Goal: Navigation & Orientation: Understand site structure

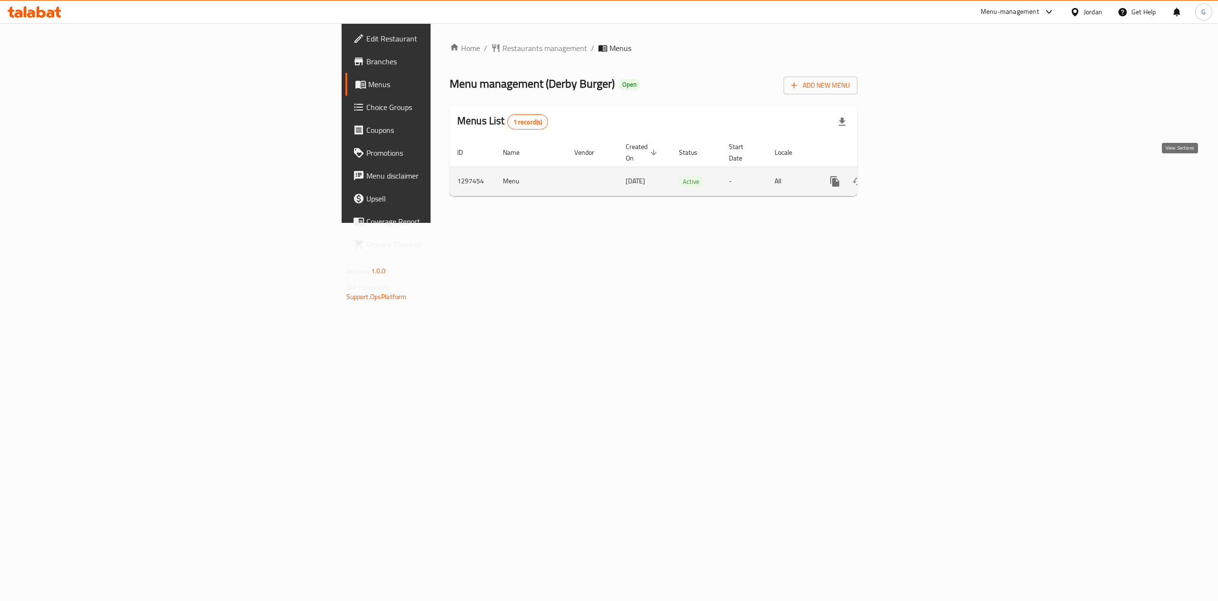
click at [908, 177] on icon "enhanced table" at bounding box center [903, 181] width 9 height 9
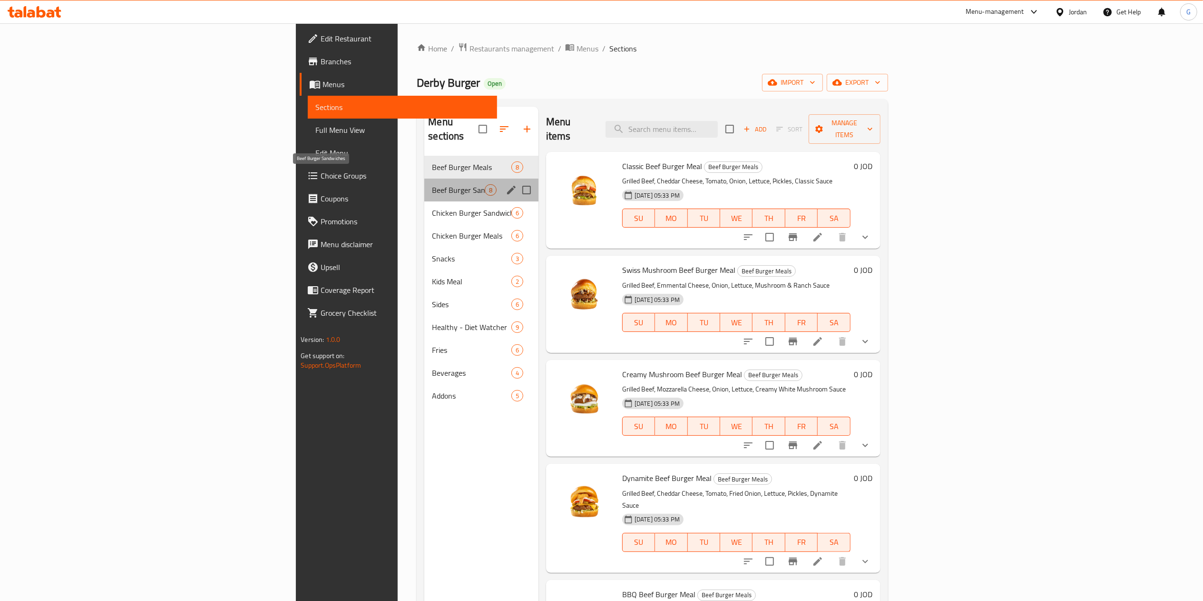
click at [432, 184] on span "Beef Burger Sandwiches" at bounding box center [458, 189] width 52 height 11
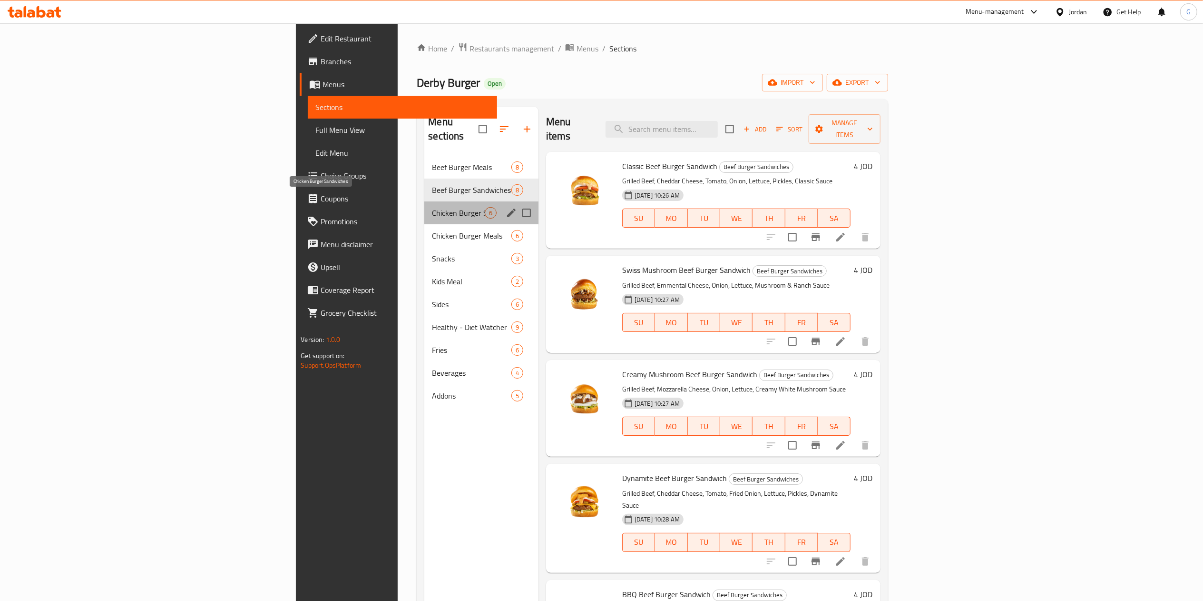
click at [432, 207] on span "Chicken Burger Sandwiches" at bounding box center [458, 212] width 52 height 11
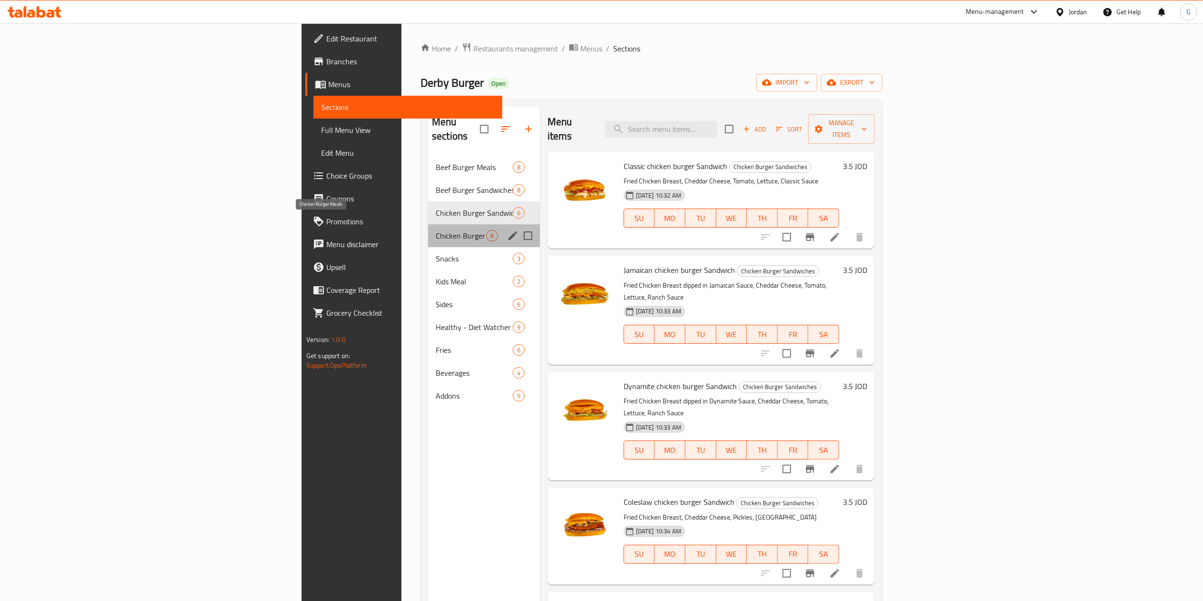
click at [436, 230] on span "Chicken Burger Meals" at bounding box center [461, 235] width 50 height 11
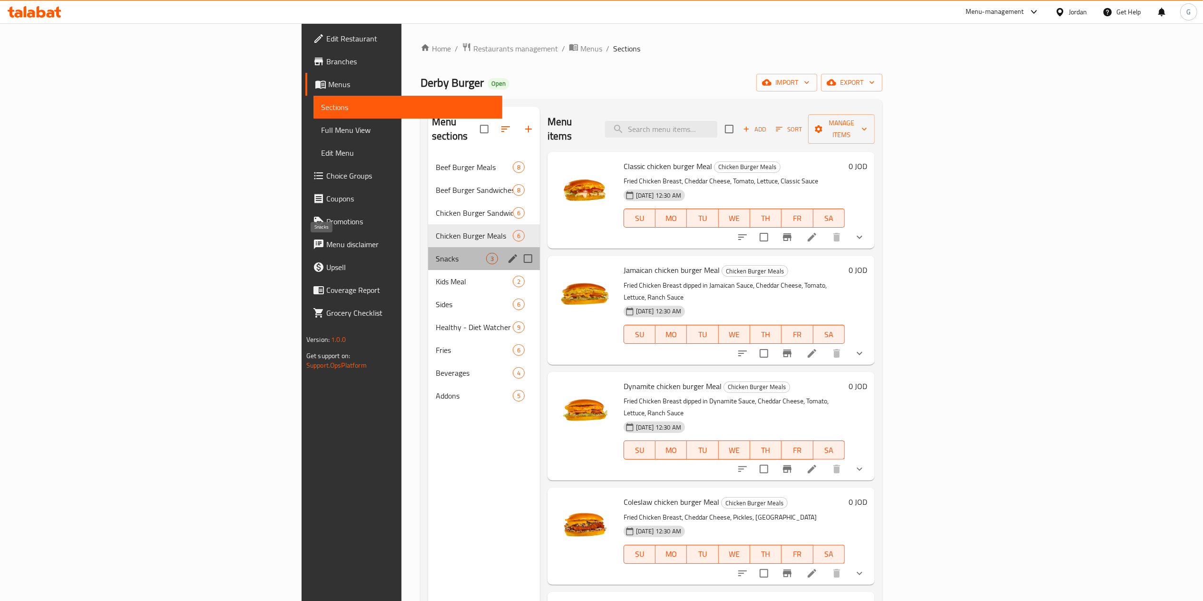
click at [436, 253] on span "Snacks" at bounding box center [461, 258] width 50 height 11
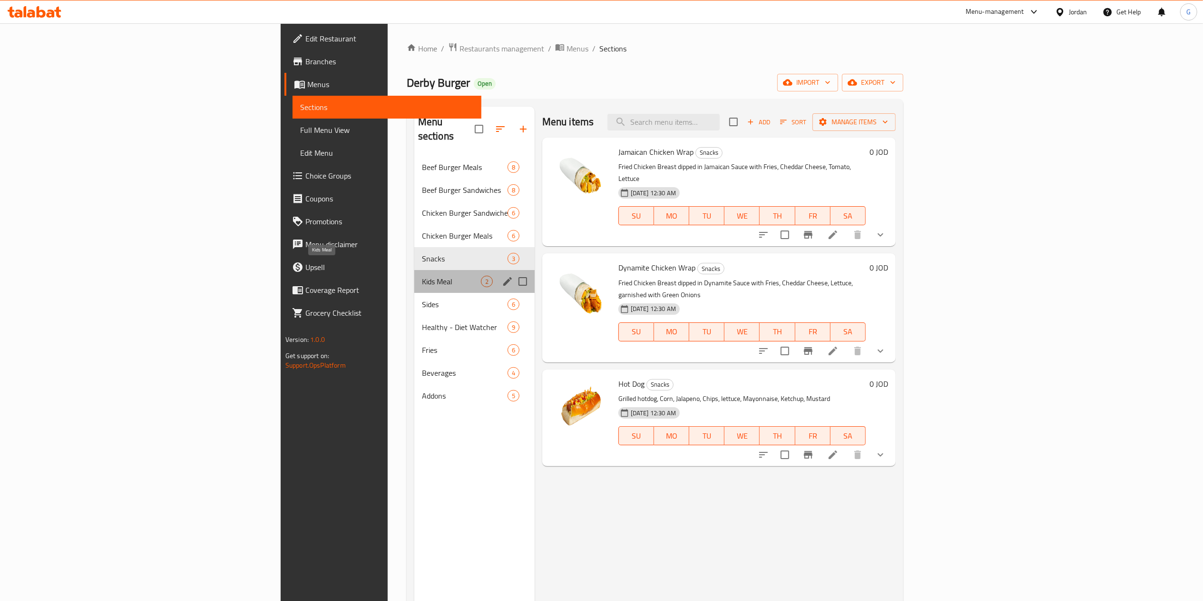
click at [422, 276] on span "Kids Meal" at bounding box center [451, 281] width 59 height 11
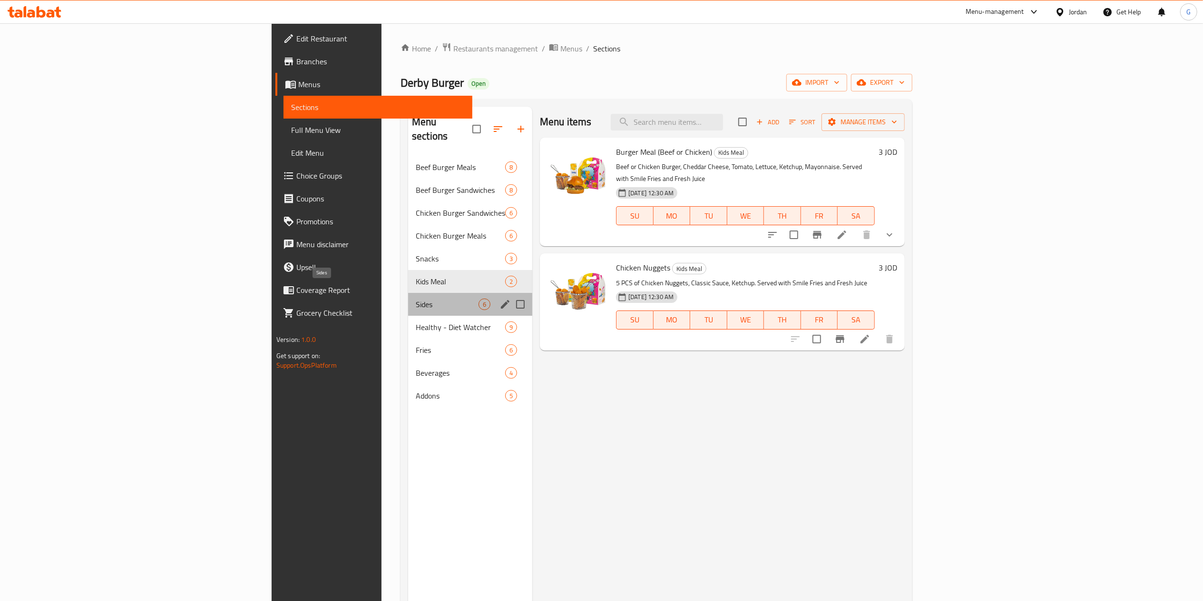
click at [416, 298] on span "Sides" at bounding box center [447, 303] width 63 height 11
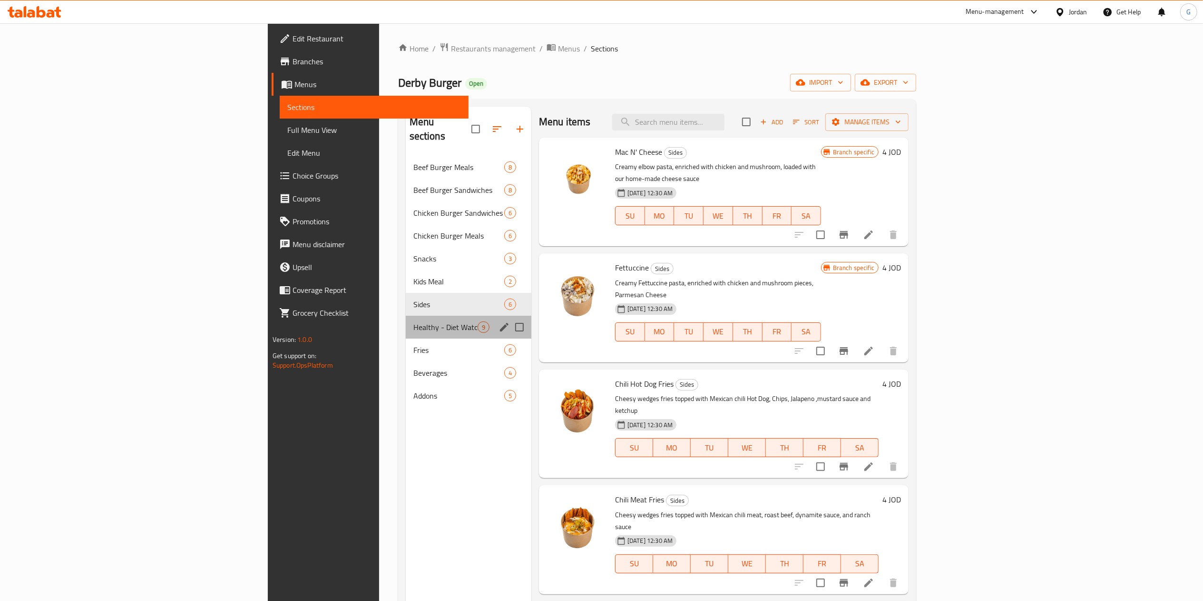
click at [406, 315] on div "Healthy - Diet Watcher 9" at bounding box center [469, 326] width 126 height 23
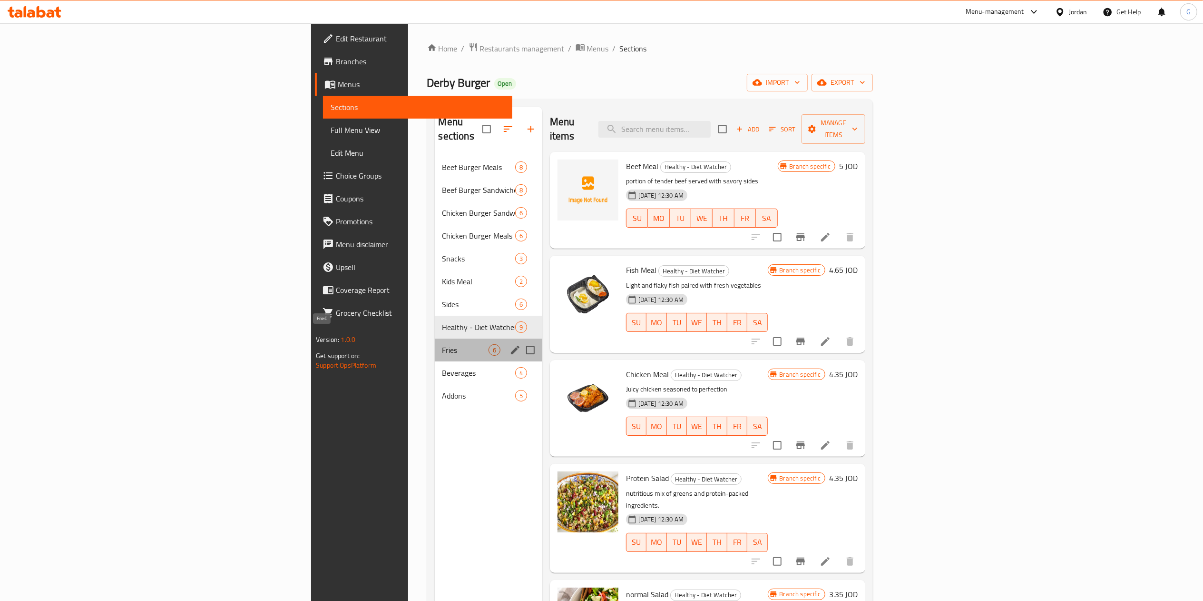
click at [443, 344] on span "Fries" at bounding box center [466, 349] width 46 height 11
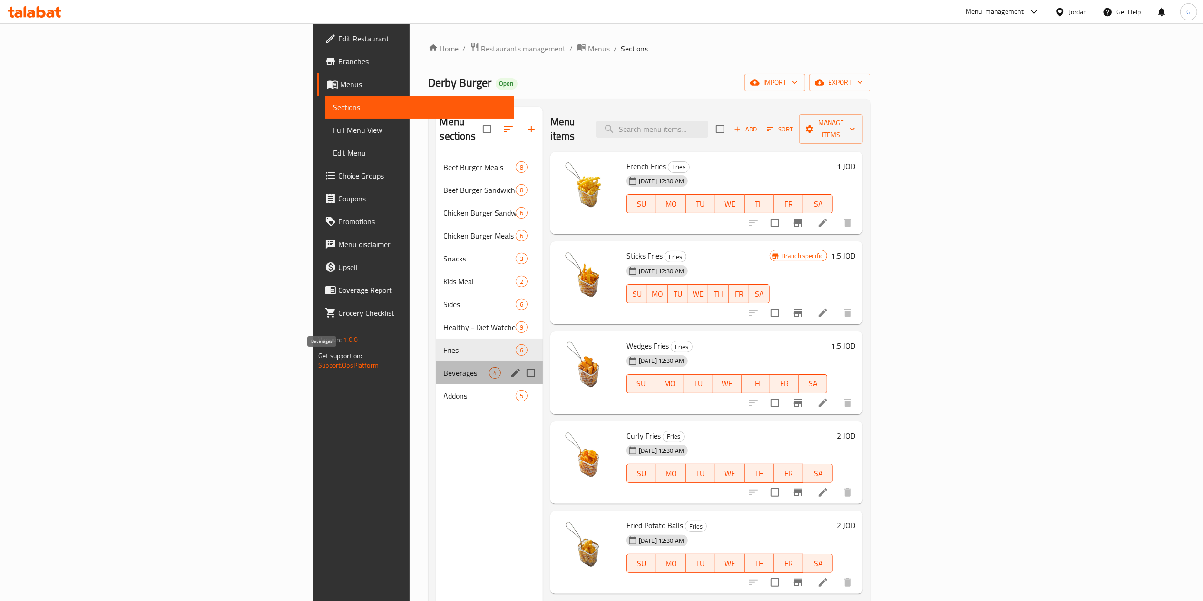
click at [444, 367] on span "Beverages" at bounding box center [466, 372] width 45 height 11
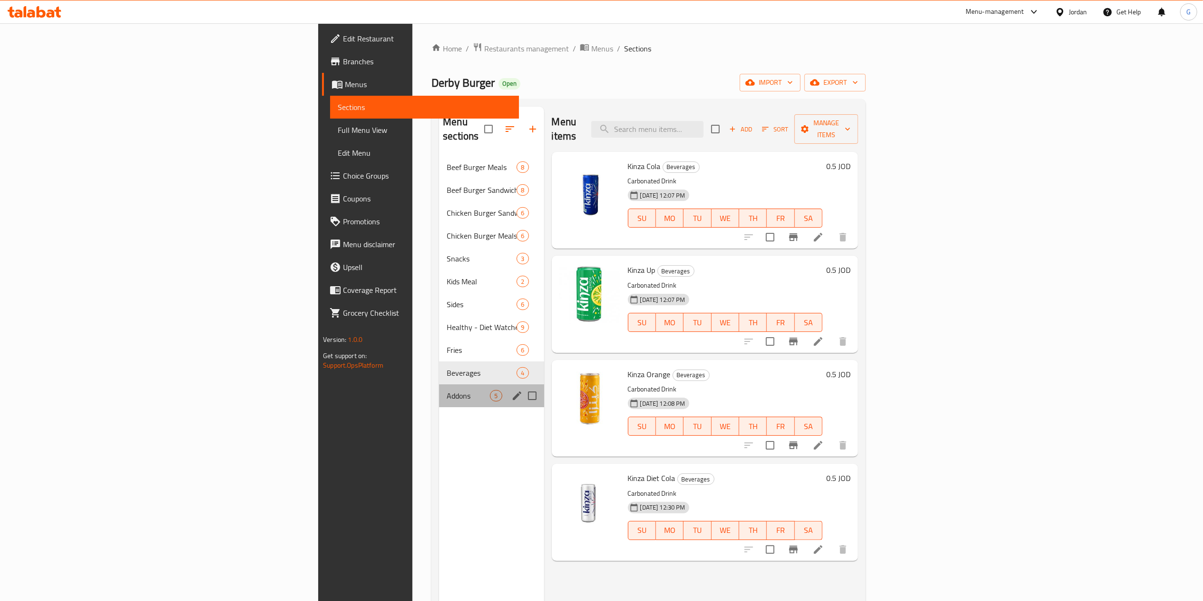
click at [439, 384] on div "Addons 5" at bounding box center [491, 395] width 105 height 23
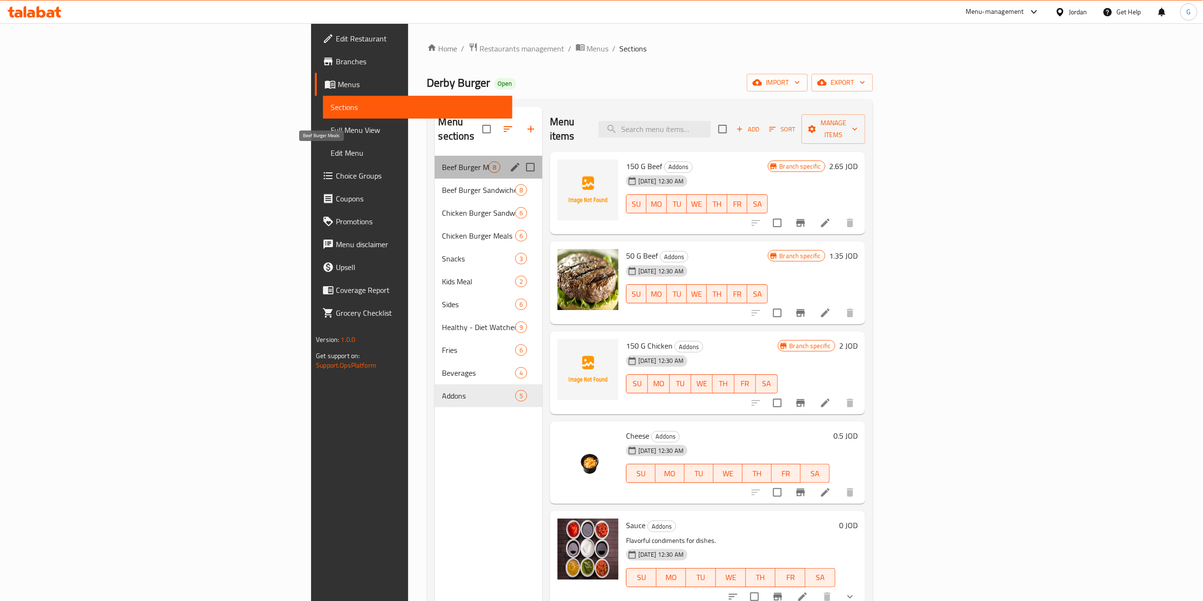
click at [443, 161] on span "Beef Burger Meals" at bounding box center [466, 166] width 46 height 11
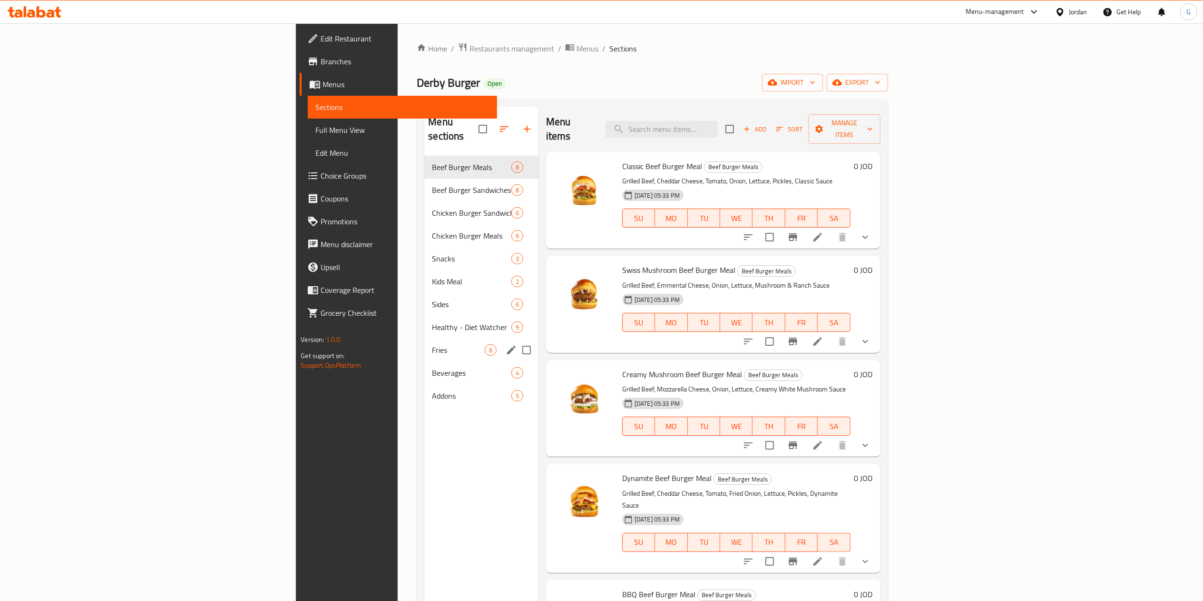
click at [424, 346] on div "Fries 6" at bounding box center [481, 349] width 114 height 23
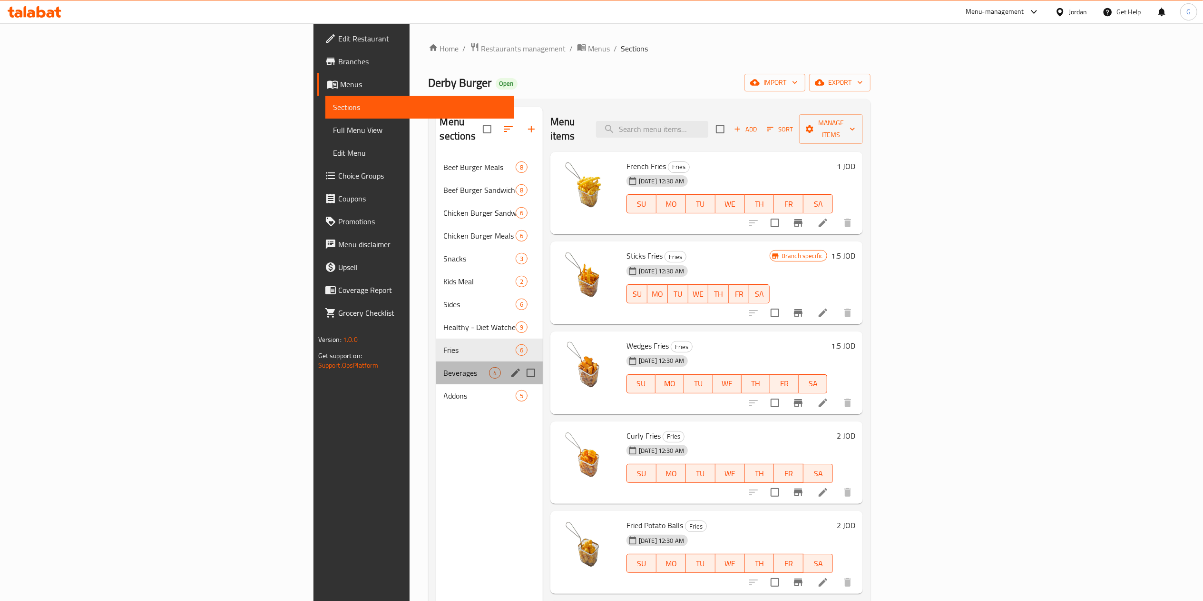
click at [436, 361] on div "Beverages 4" at bounding box center [489, 372] width 107 height 23
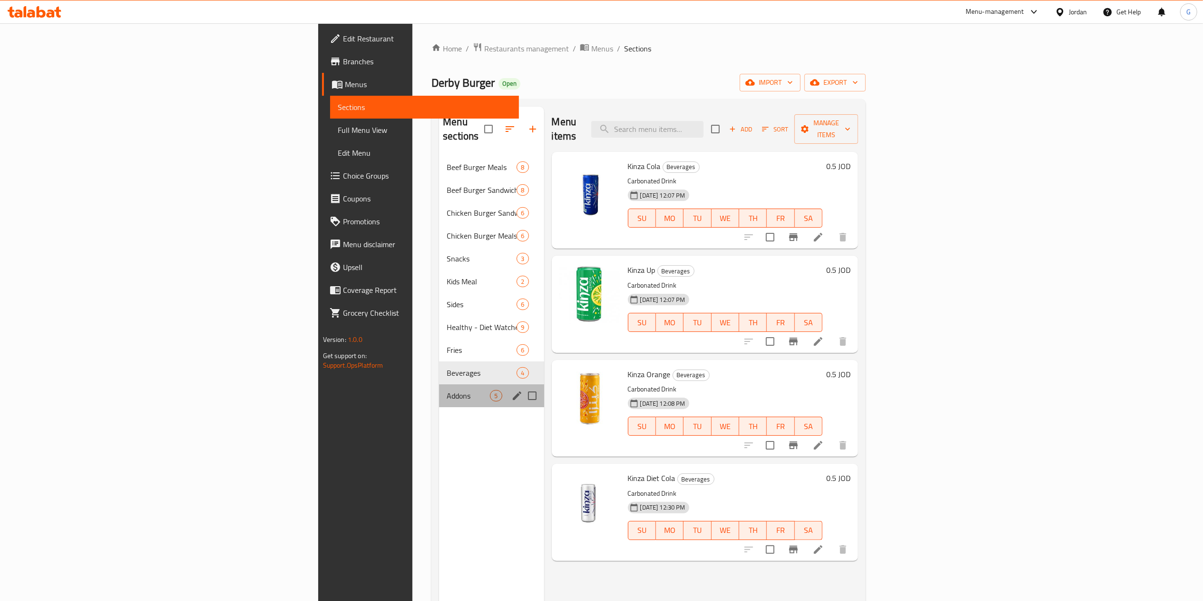
click at [439, 384] on div "Addons 5" at bounding box center [491, 395] width 105 height 23
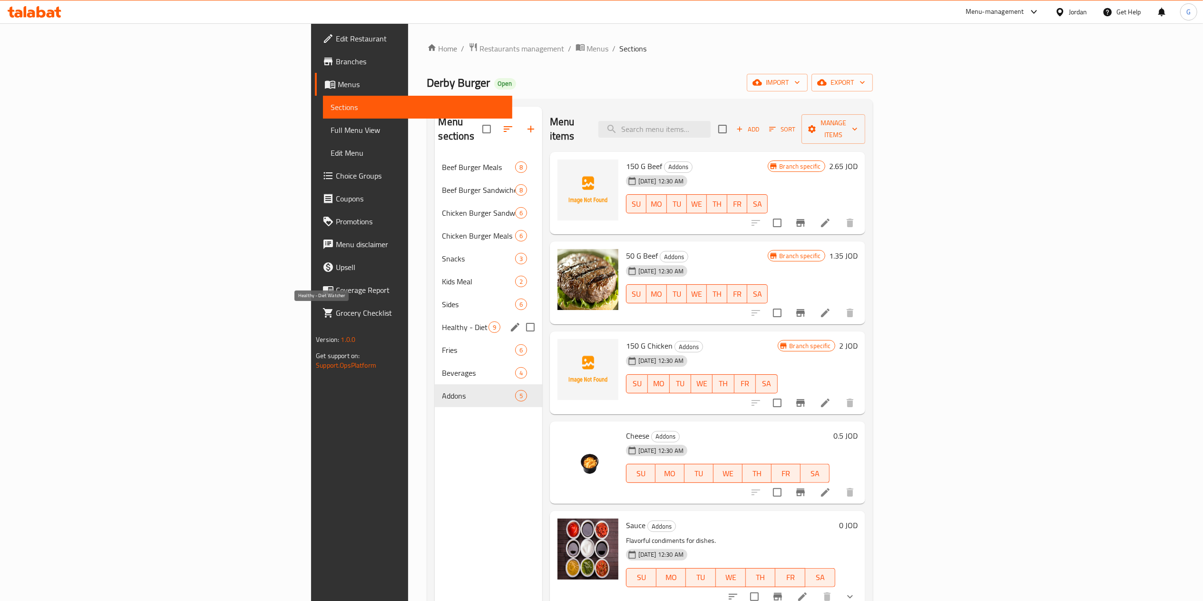
click at [443, 321] on span "Healthy - Diet Watcher" at bounding box center [466, 326] width 46 height 11
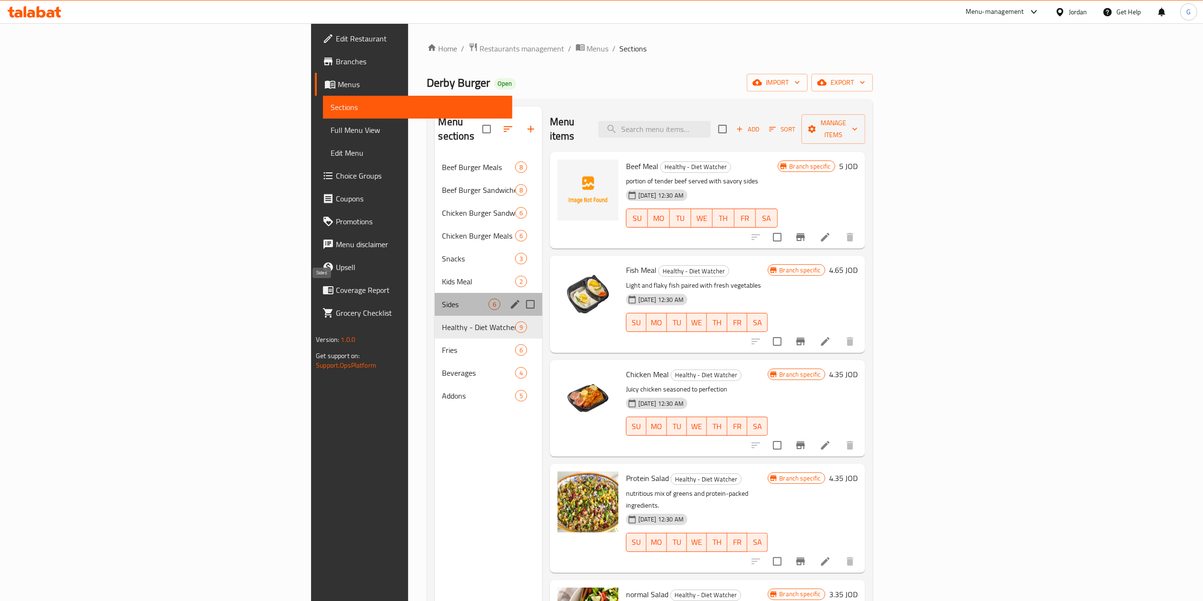
click at [443, 298] on span "Sides" at bounding box center [466, 303] width 46 height 11
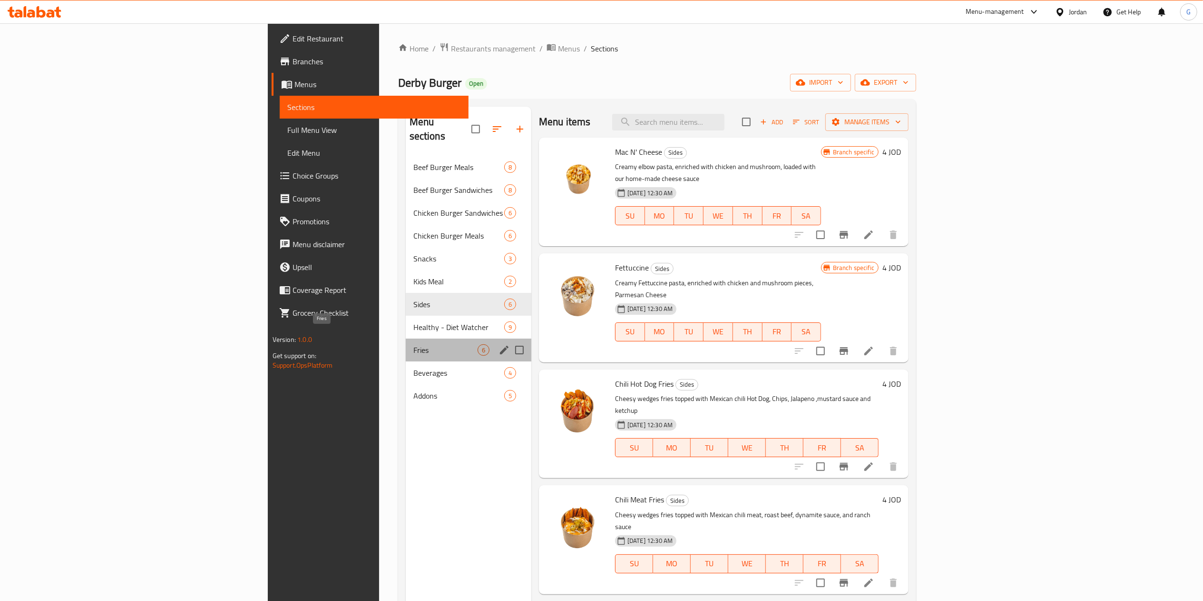
click at [414, 344] on span "Fries" at bounding box center [446, 349] width 64 height 11
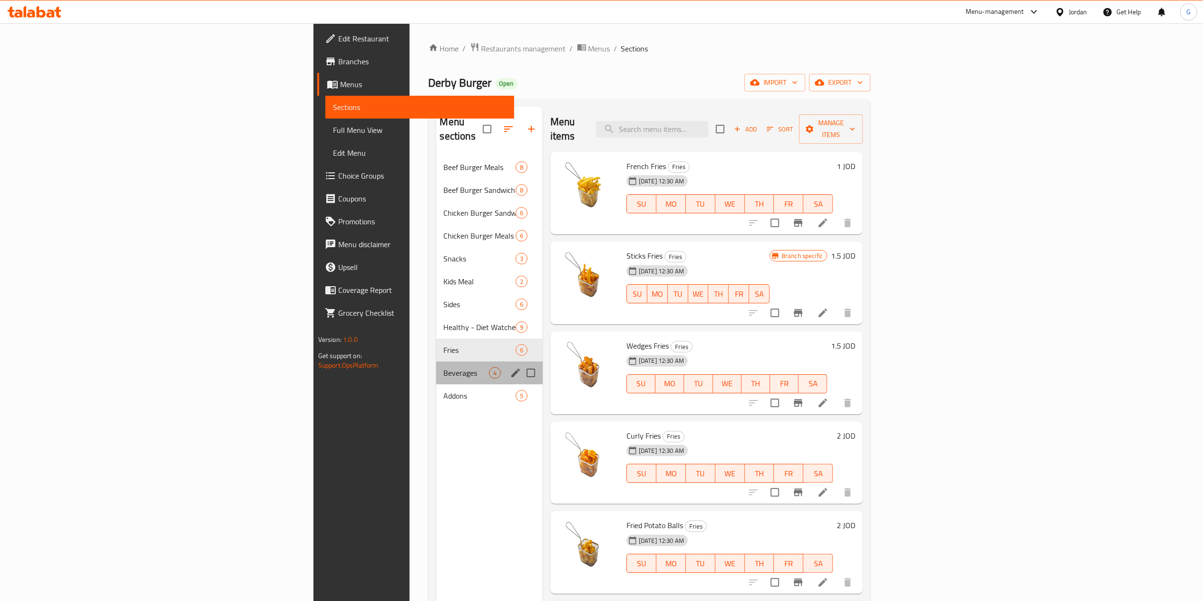
click at [436, 361] on div "Beverages 4" at bounding box center [489, 372] width 107 height 23
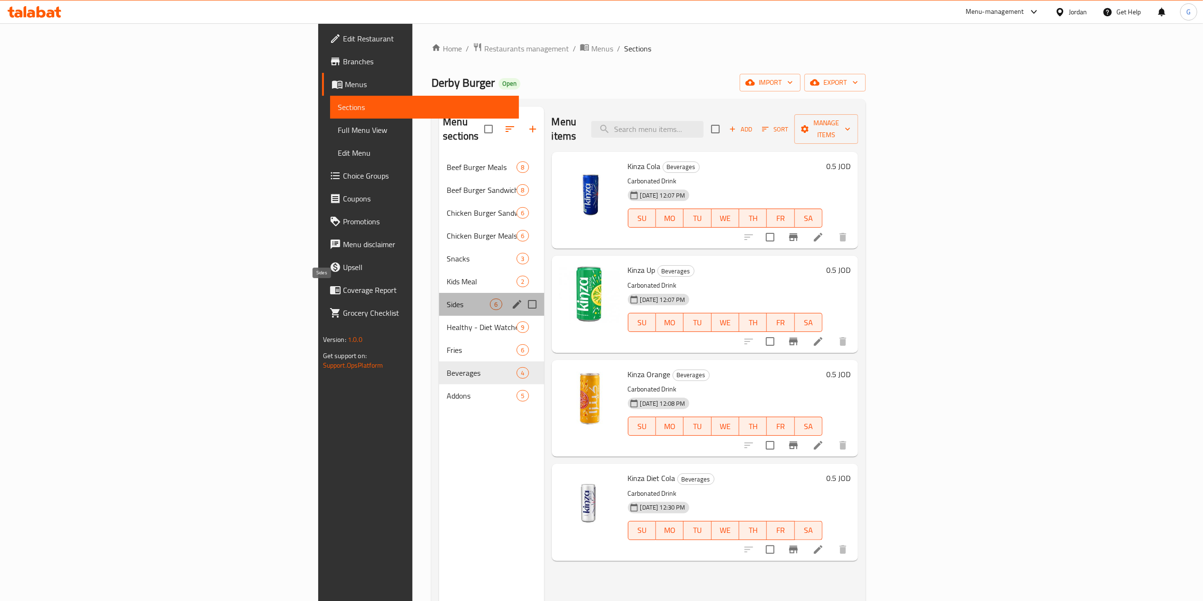
click at [447, 298] on span "Sides" at bounding box center [468, 303] width 43 height 11
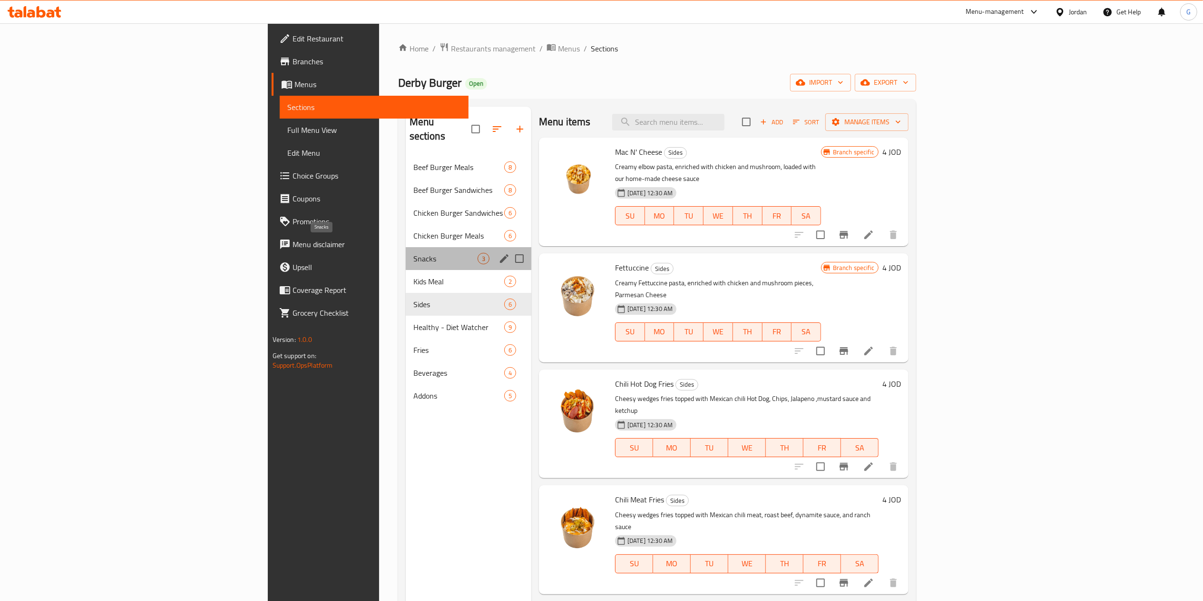
click at [414, 253] on span "Snacks" at bounding box center [446, 258] width 64 height 11
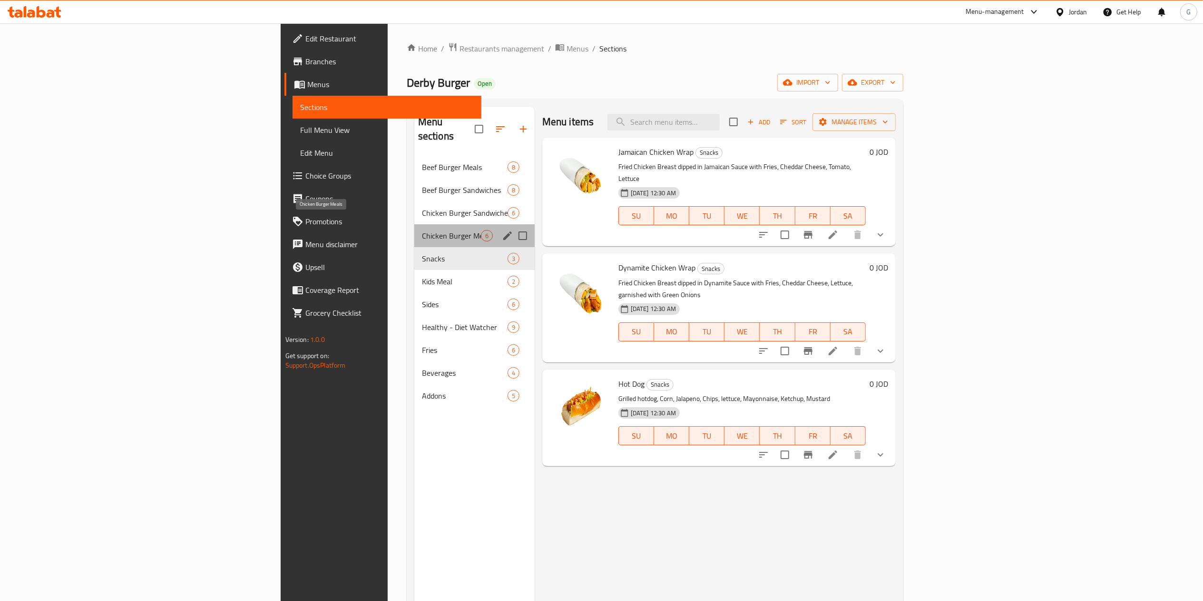
click at [422, 230] on span "Chicken Burger Meals" at bounding box center [451, 235] width 59 height 11
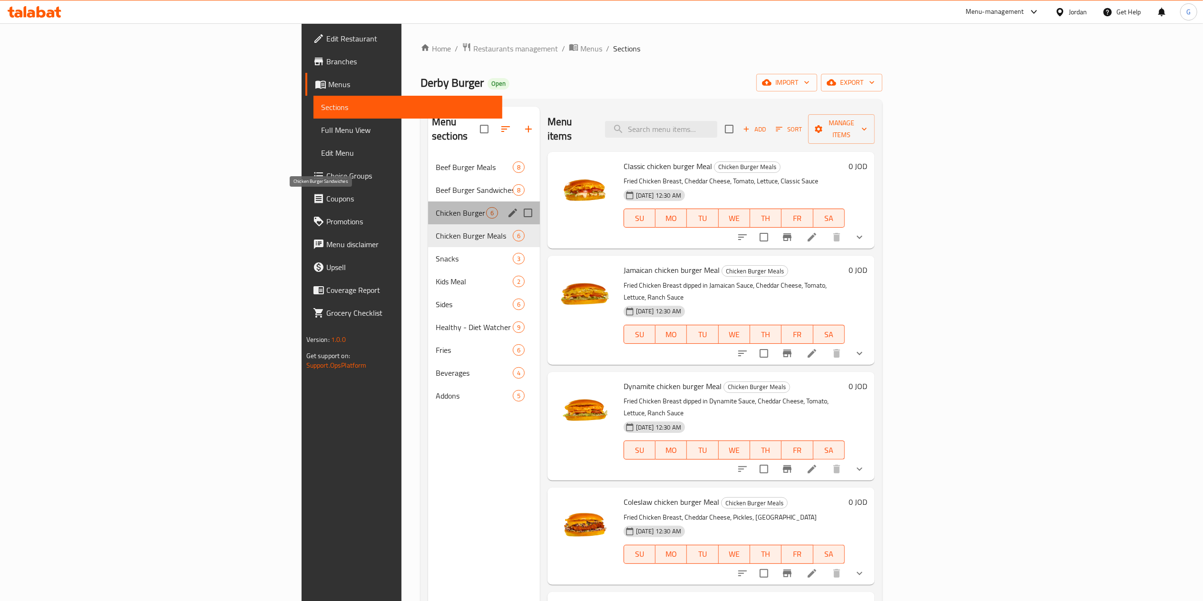
click at [436, 207] on span "Chicken Burger Sandwiches" at bounding box center [461, 212] width 50 height 11
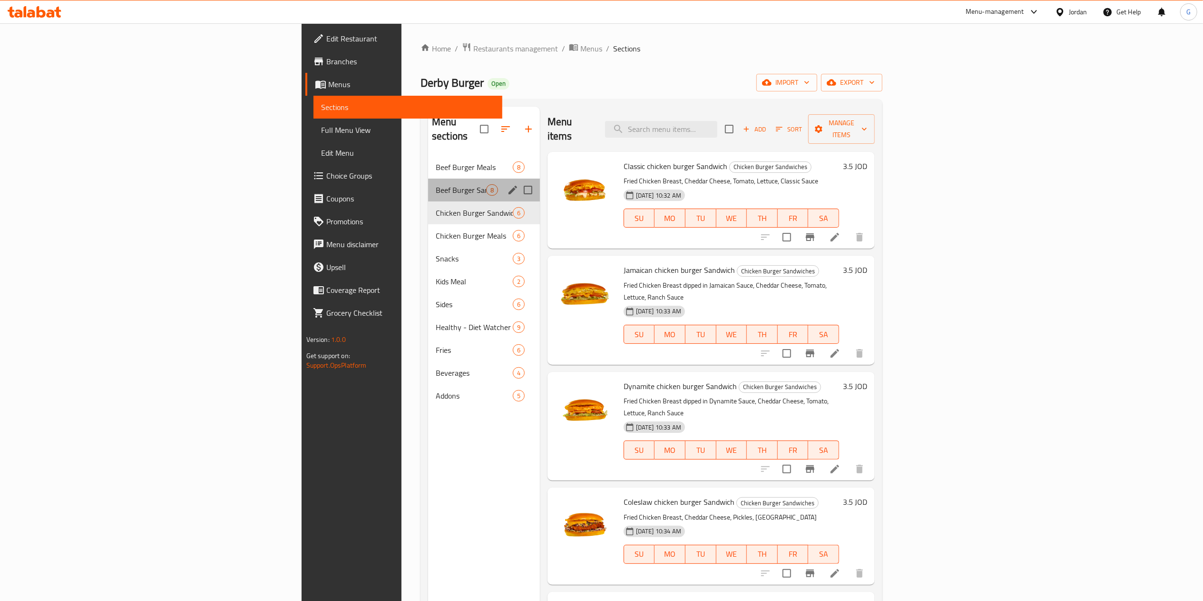
click at [428, 186] on div "Beef Burger Sandwiches 8" at bounding box center [484, 189] width 112 height 23
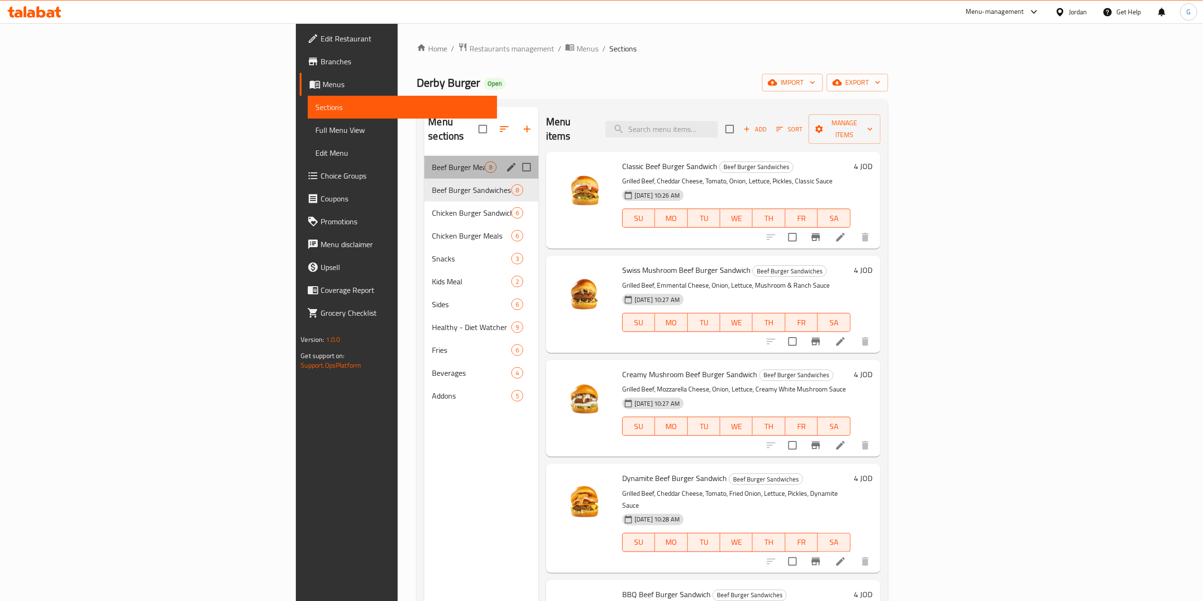
click at [424, 163] on div "Beef Burger Meals 8" at bounding box center [481, 167] width 114 height 23
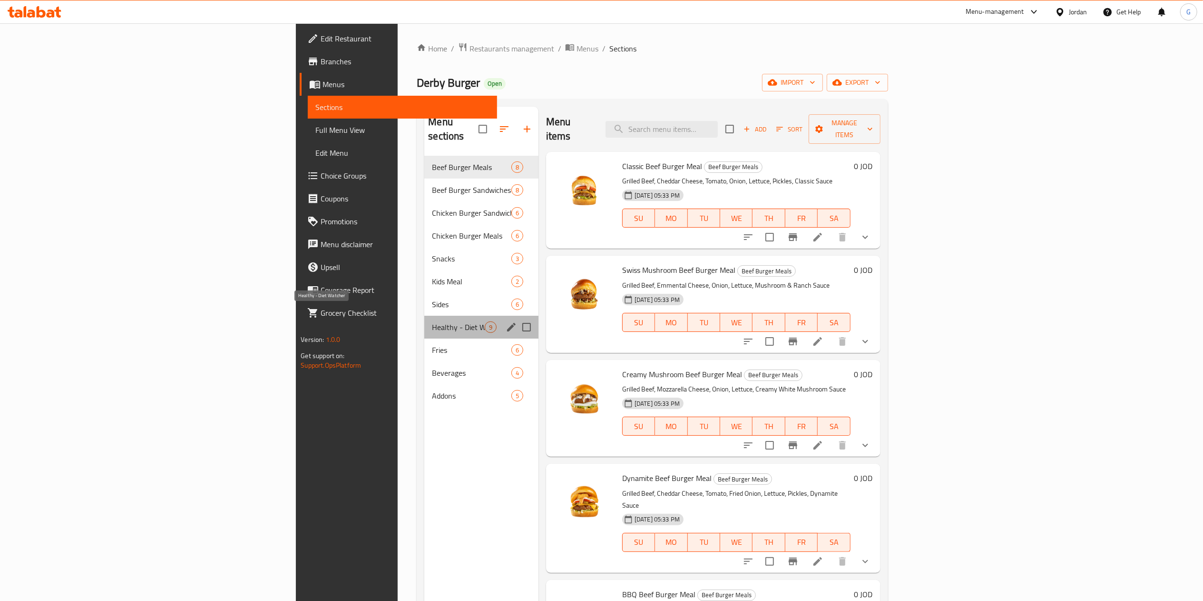
click at [432, 321] on span "Healthy - Diet Watcher" at bounding box center [458, 326] width 52 height 11
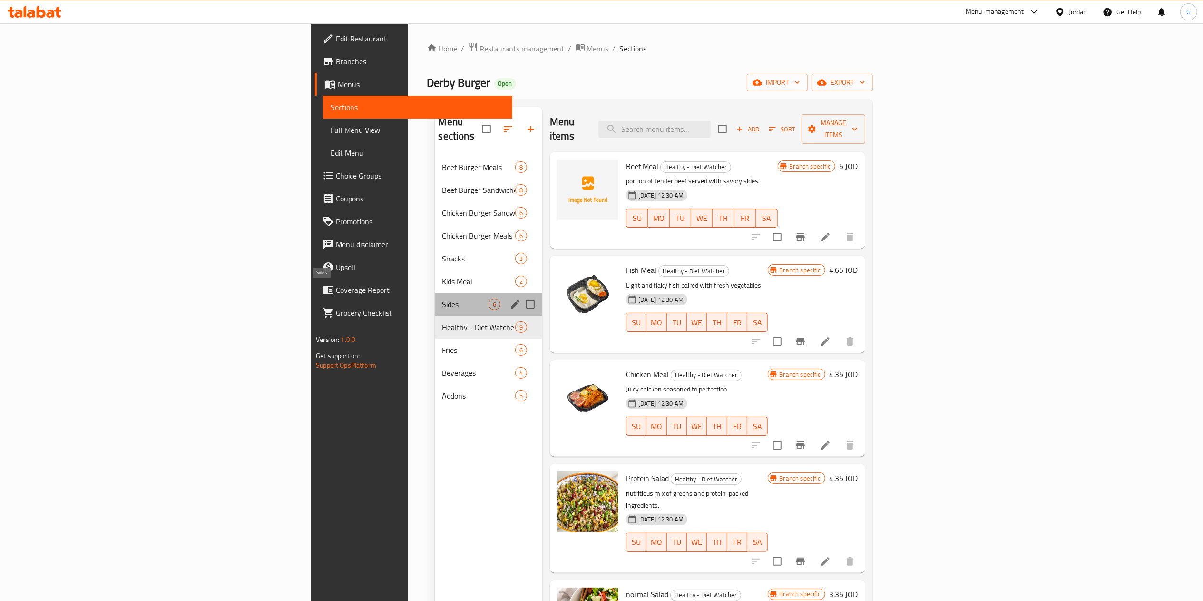
click at [443, 298] on span "Sides" at bounding box center [466, 303] width 46 height 11
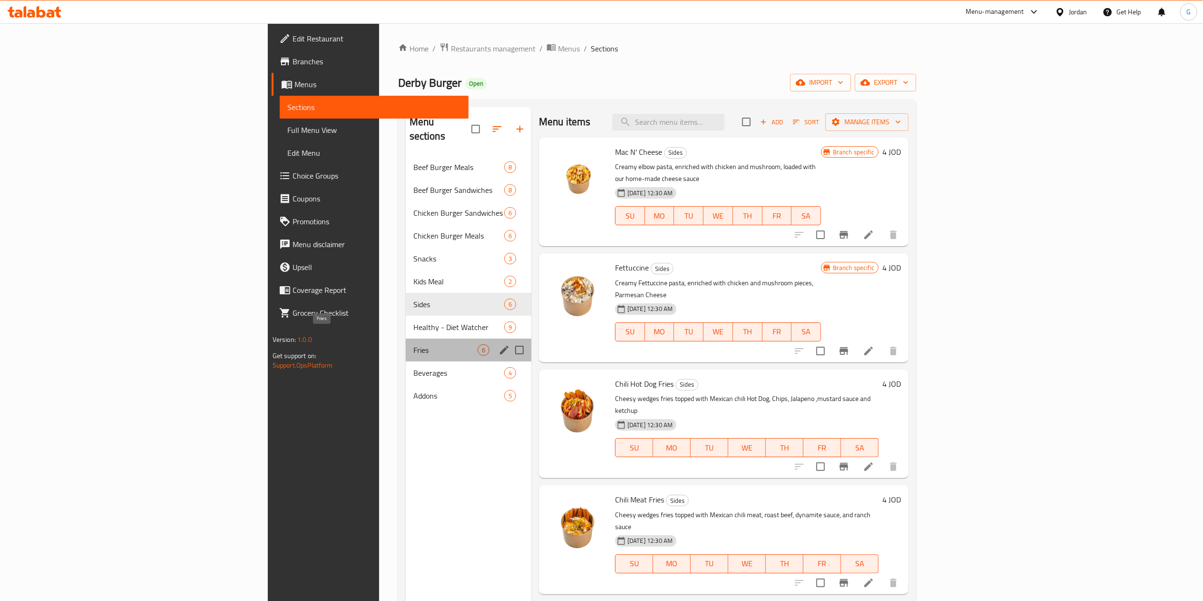
click at [414, 344] on span "Fries" at bounding box center [446, 349] width 64 height 11
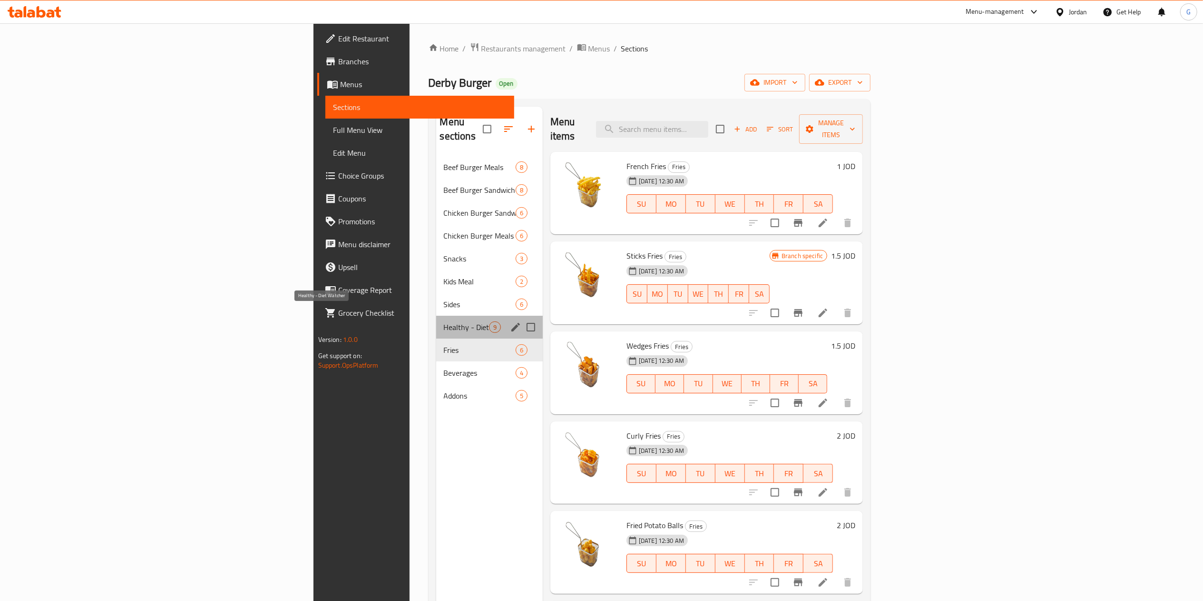
click at [444, 321] on span "Healthy - Diet Watcher" at bounding box center [466, 326] width 45 height 11
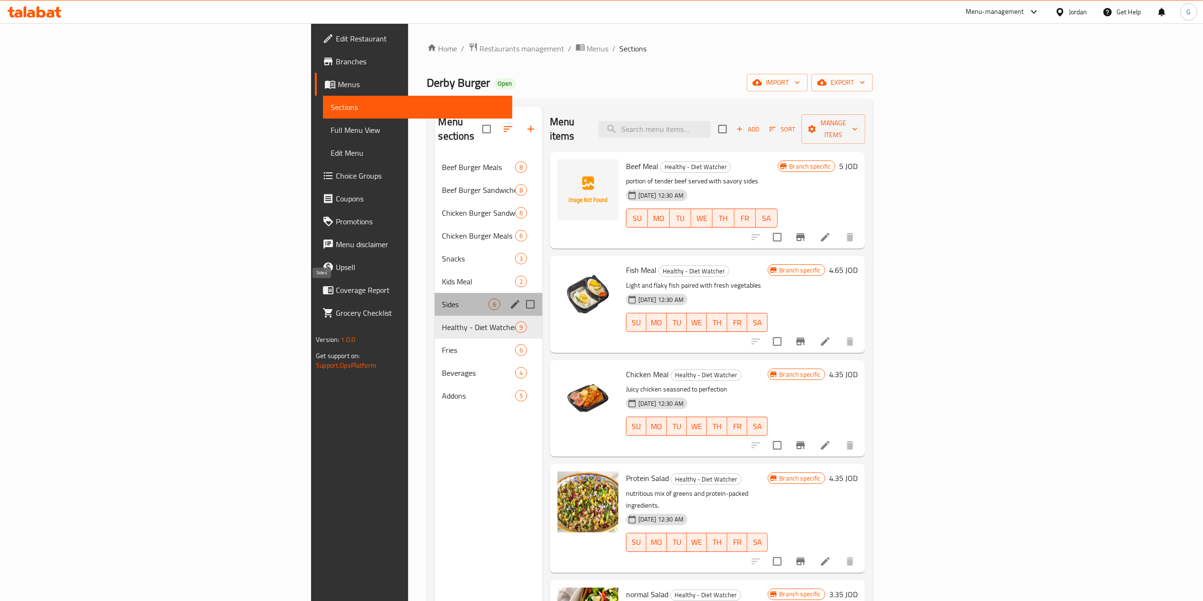
click at [443, 298] on span "Sides" at bounding box center [466, 303] width 46 height 11
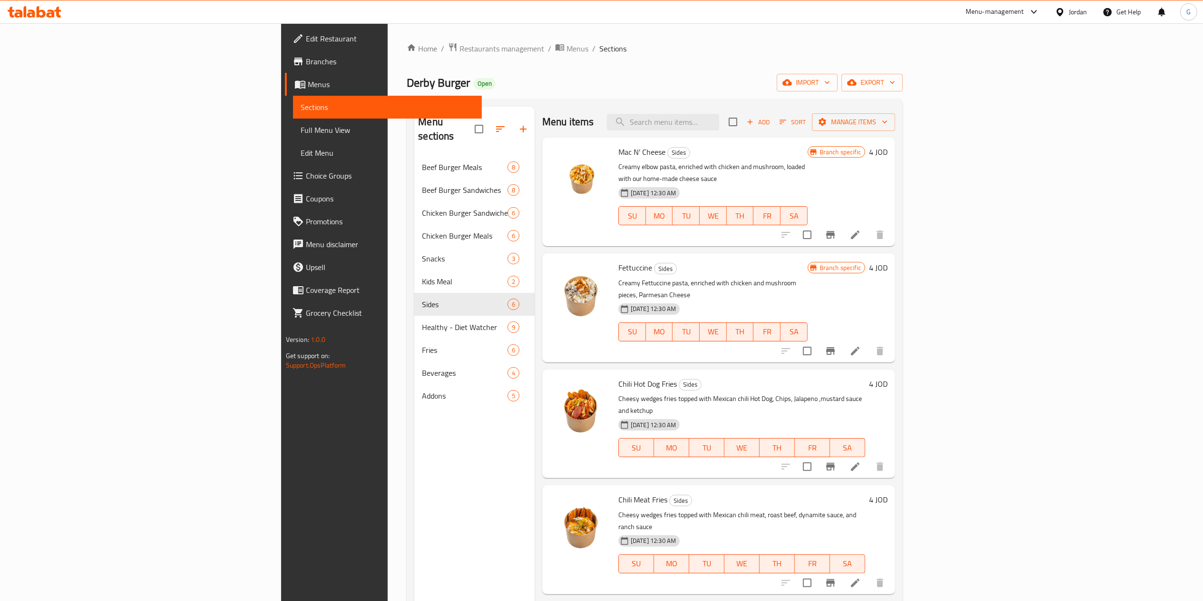
click at [39, 15] on icon at bounding box center [41, 11] width 9 height 11
